Goal: Task Accomplishment & Management: Use online tool/utility

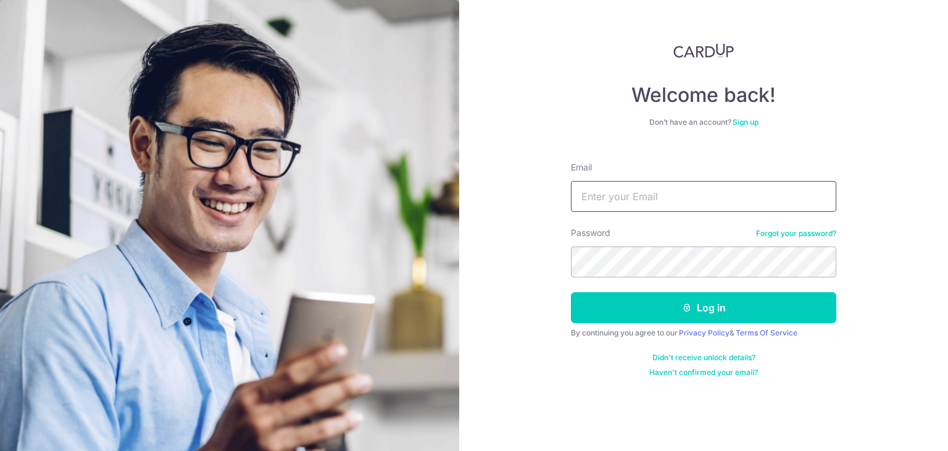
type input "[EMAIL_ADDRESS][DOMAIN_NAME]"
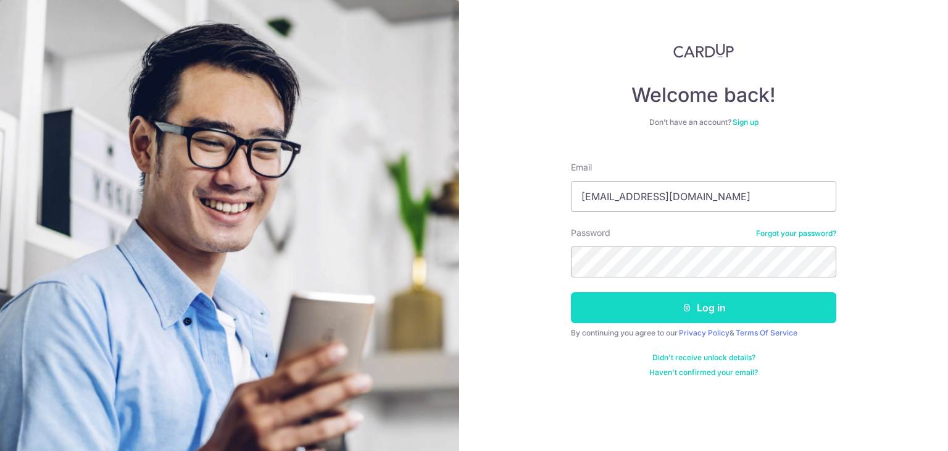
drag, startPoint x: 0, startPoint y: 0, endPoint x: 714, endPoint y: 314, distance: 780.0
click at [714, 314] on button "Log in" at bounding box center [704, 307] width 266 height 31
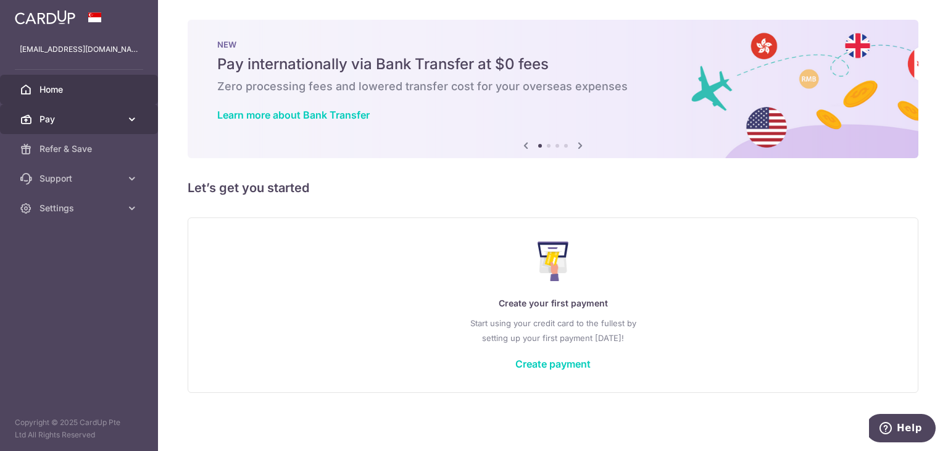
click at [37, 124] on link "Pay" at bounding box center [79, 119] width 158 height 30
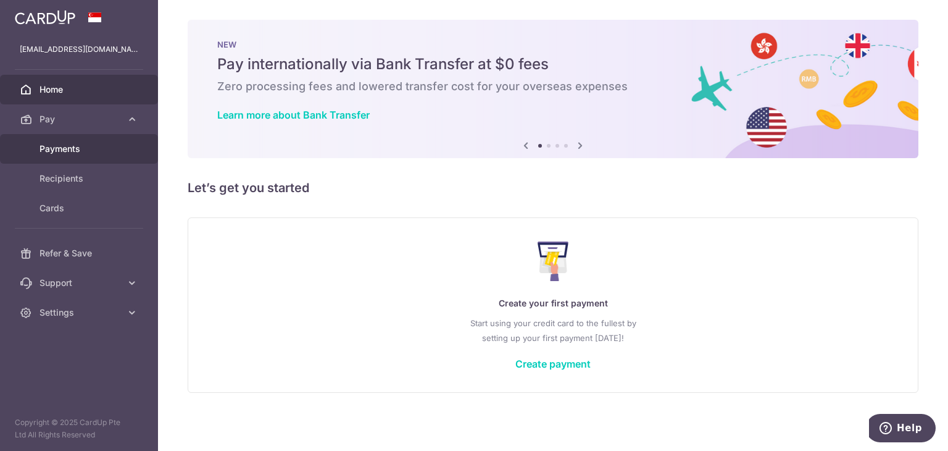
click at [47, 137] on link "Payments" at bounding box center [79, 149] width 158 height 30
